Goal: Information Seeking & Learning: Learn about a topic

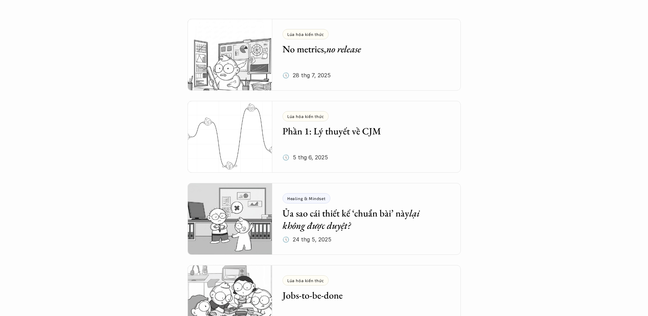
scroll to position [137, 0]
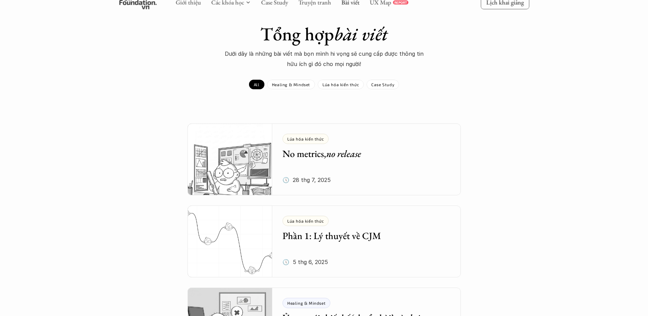
scroll to position [0, 0]
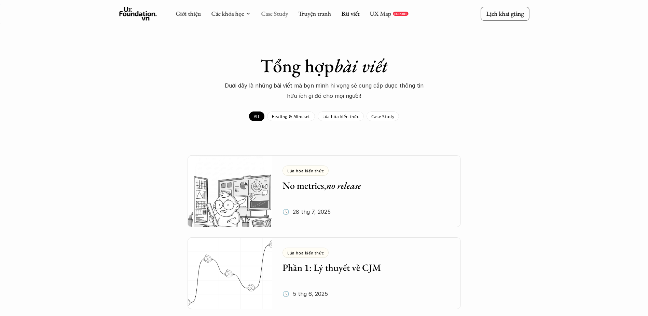
click at [277, 17] on link "Case Study" at bounding box center [274, 14] width 27 height 8
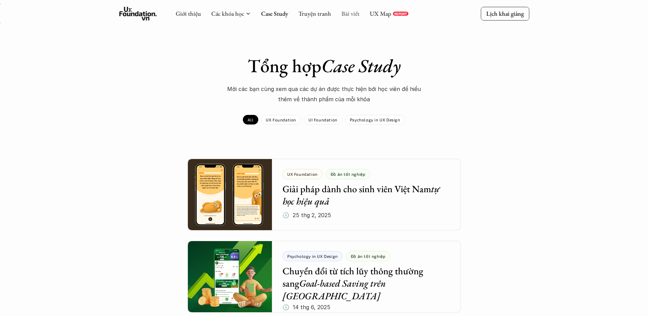
click at [350, 17] on link "Bài viết" at bounding box center [350, 14] width 18 height 8
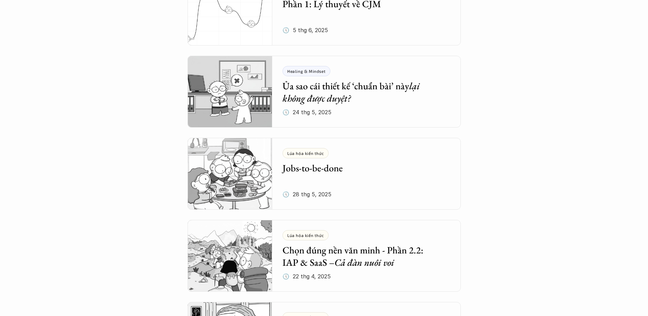
scroll to position [307, 0]
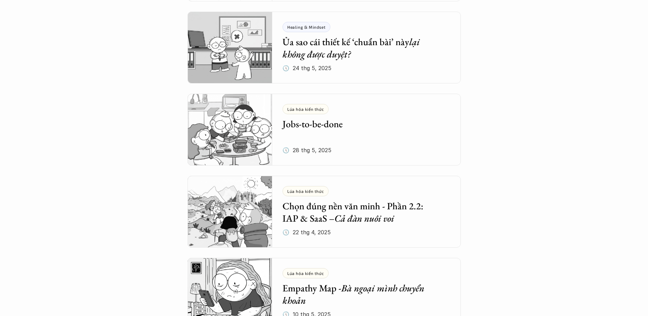
click at [315, 127] on h5 "Jobs-to-be-done" at bounding box center [362, 124] width 158 height 12
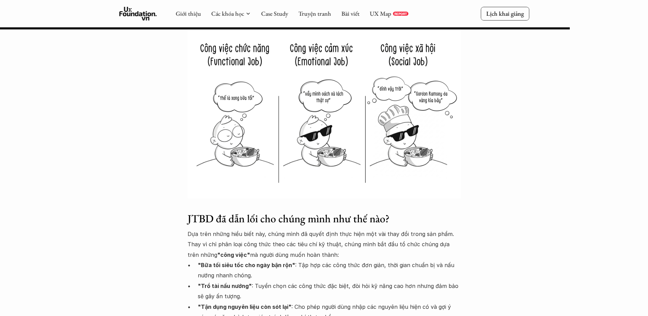
scroll to position [1742, 0]
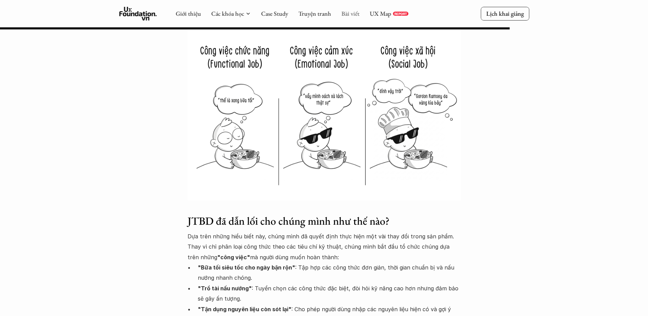
click at [346, 13] on link "Bài viết" at bounding box center [350, 14] width 18 height 8
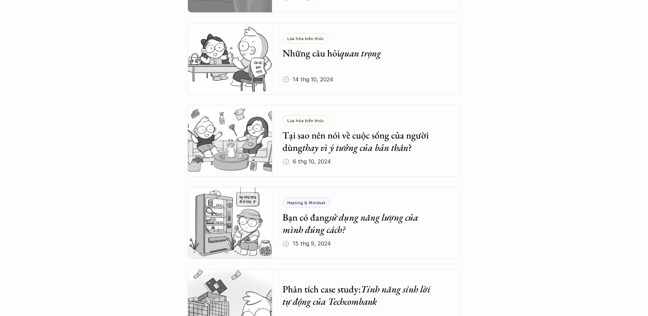
scroll to position [1708, 0]
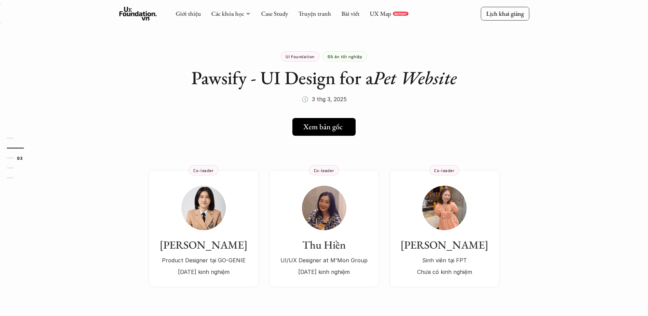
click at [336, 128] on h5 "Xem bản gốc" at bounding box center [322, 126] width 39 height 9
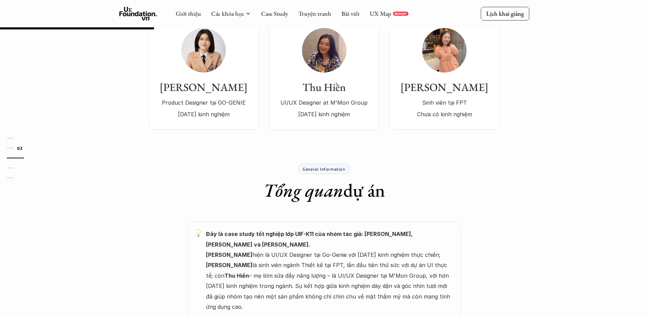
scroll to position [137, 0]
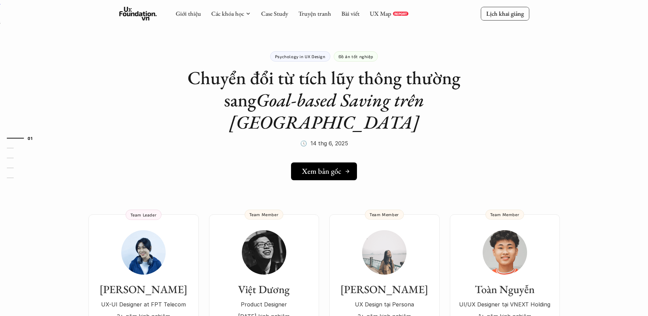
click at [319, 167] on h5 "Xem bản gốc" at bounding box center [321, 171] width 39 height 9
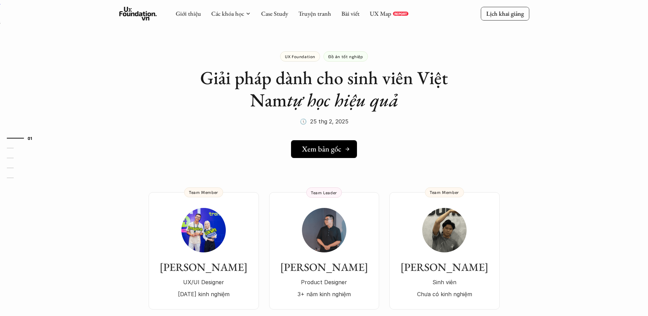
click at [316, 147] on h5 "Xem bản gốc" at bounding box center [321, 149] width 39 height 9
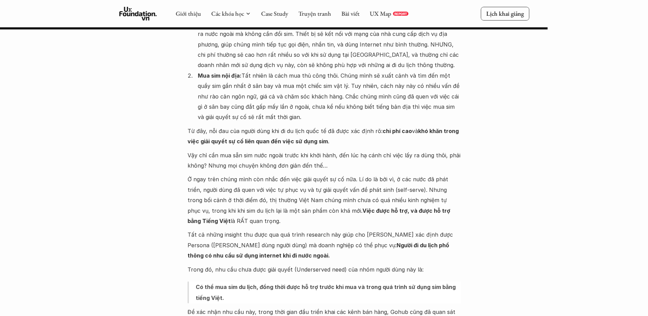
scroll to position [1093, 0]
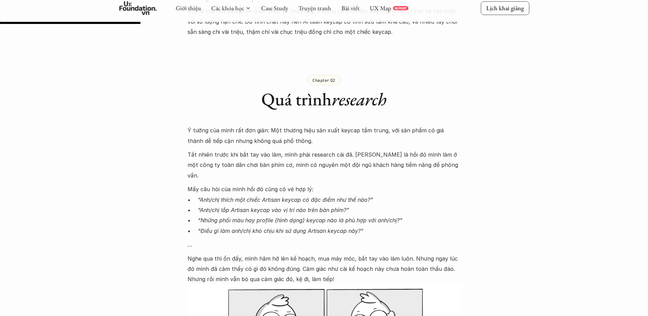
scroll to position [752, 0]
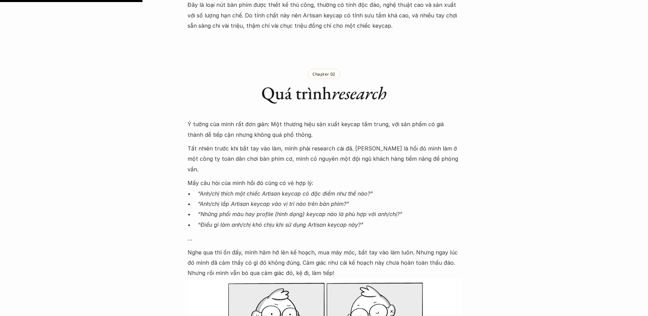
click at [383, 174] on p "Tất nhiên trước khi bắt tay vào làm, mình phải research cái đã. Hên là hồi đó m…" at bounding box center [324, 158] width 273 height 31
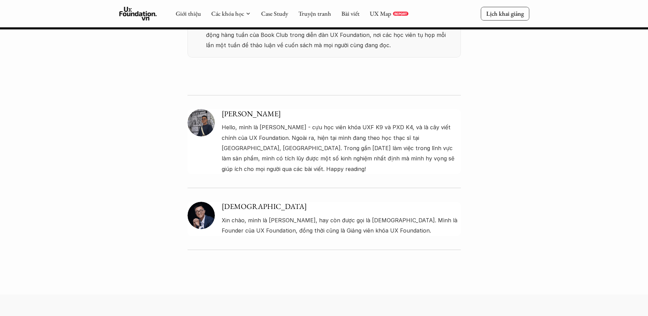
scroll to position [3485, 0]
